Goal: Check status

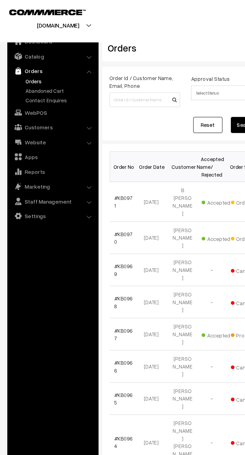
click at [42, 64] on link "Abandoned Cart" at bounding box center [41, 62] width 50 height 5
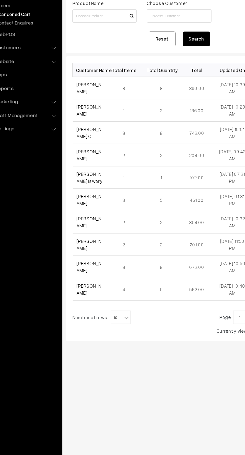
click at [90, 139] on link "Kamala Kasi vishwanthan" at bounding box center [87, 135] width 19 height 10
